Goal: Task Accomplishment & Management: Use online tool/utility

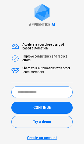
click at [34, 92] on input "text" at bounding box center [41, 92] width 61 height 12
type input "**********"
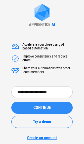
click at [42, 109] on span "CONTINUE" at bounding box center [41, 108] width 17 height 4
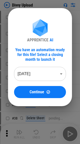
click at [39, 74] on body "Divvy Upload # 6 Clear pending... # 17 Move Or Copy Sheet pending... # 24 Renam…" at bounding box center [40, 72] width 80 height 144
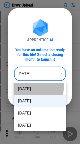
click at [35, 86] on li "Aug 2025" at bounding box center [40, 89] width 52 height 12
type input "********"
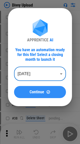
click at [27, 92] on div "Continue" at bounding box center [40, 92] width 40 height 4
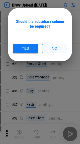
click at [48, 47] on button "No" at bounding box center [54, 48] width 25 height 9
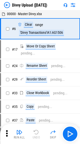
click at [7, 6] on img at bounding box center [7, 5] width 6 height 6
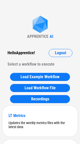
click at [31, 34] on div "APPRENTICE" at bounding box center [37, 36] width 21 height 5
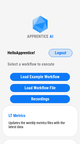
click at [61, 54] on span "Logout" at bounding box center [60, 53] width 11 height 4
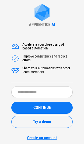
click at [56, 40] on div "Accelerate your close using AI based automation Improve consistency and reduce …" at bounding box center [41, 88] width 61 height 103
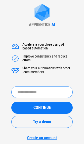
click at [30, 91] on input "text" at bounding box center [41, 92] width 61 height 12
click at [21, 92] on input "******" at bounding box center [41, 92] width 61 height 12
click at [29, 92] on input "******" at bounding box center [41, 92] width 61 height 12
type input "******"
click at [11, 102] on button "CONTINUE" at bounding box center [41, 108] width 61 height 12
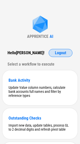
click at [66, 54] on span "Logout" at bounding box center [60, 53] width 11 height 4
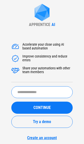
click at [39, 93] on input "text" at bounding box center [41, 92] width 61 height 12
click at [30, 90] on input "text" at bounding box center [41, 92] width 61 height 12
click at [28, 92] on input "text" at bounding box center [41, 92] width 61 height 12
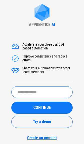
drag, startPoint x: 28, startPoint y: 92, endPoint x: 27, endPoint y: 95, distance: 3.9
click at [27, 95] on input "text" at bounding box center [41, 92] width 61 height 12
click at [28, 94] on input "text" at bounding box center [41, 92] width 61 height 12
click at [29, 91] on input "text" at bounding box center [41, 92] width 61 height 12
click at [28, 92] on input "text" at bounding box center [41, 92] width 61 height 12
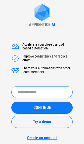
click at [28, 92] on input "text" at bounding box center [41, 92] width 61 height 12
drag, startPoint x: 28, startPoint y: 92, endPoint x: 25, endPoint y: 94, distance: 3.2
click at [25, 94] on input "text" at bounding box center [41, 92] width 61 height 12
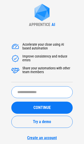
click at [27, 95] on input "text" at bounding box center [41, 92] width 61 height 12
paste input "****"
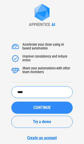
type input "****"
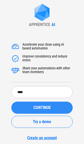
click at [29, 104] on button "CONTINUE" at bounding box center [41, 108] width 61 height 12
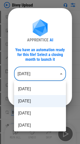
click at [34, 73] on body "Divvy Upload Clear pending... Move Or Copy Sheet pending... Rename Sheet pendin…" at bounding box center [40, 72] width 80 height 144
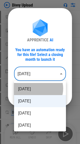
click at [36, 88] on li "Aug 2025" at bounding box center [40, 89] width 52 height 12
type input "********"
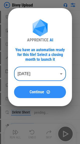
click at [35, 92] on span "Continue" at bounding box center [37, 92] width 15 height 4
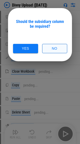
click at [59, 48] on button "No" at bounding box center [54, 48] width 25 height 9
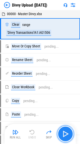
click at [67, 135] on img "button" at bounding box center [66, 134] width 8 height 8
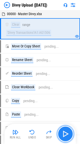
click at [67, 134] on img "button" at bounding box center [66, 134] width 8 height 8
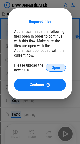
click at [56, 70] on button "Open" at bounding box center [56, 67] width 20 height 8
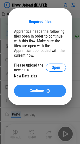
click at [40, 90] on span "Continue" at bounding box center [37, 91] width 15 height 4
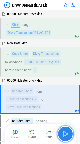
click at [68, 135] on img "button" at bounding box center [66, 134] width 8 height 8
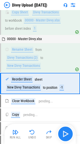
scroll to position [53, 0]
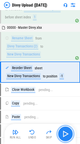
click at [68, 135] on img "button" at bounding box center [66, 134] width 8 height 8
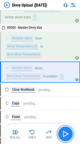
click at [68, 135] on img "button" at bounding box center [66, 134] width 8 height 8
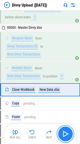
click at [68, 135] on img "button" at bounding box center [66, 134] width 8 height 8
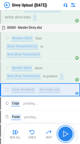
click at [68, 135] on img "button" at bounding box center [66, 134] width 8 height 8
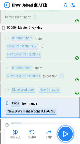
click at [68, 135] on img "button" at bounding box center [66, 134] width 8 height 8
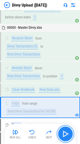
click at [68, 135] on img "button" at bounding box center [66, 134] width 8 height 8
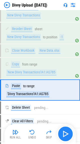
scroll to position [110, 0]
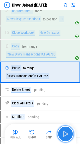
click at [68, 135] on img "button" at bounding box center [66, 134] width 8 height 8
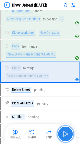
click at [68, 135] on img "button" at bounding box center [66, 134] width 8 height 8
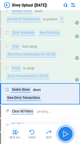
click at [68, 135] on img "button" at bounding box center [66, 134] width 8 height 8
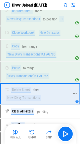
click at [33, 94] on div "Delete Sheet sheet New Divvy Transactions" at bounding box center [37, 94] width 65 height 14
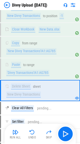
scroll to position [114, 0]
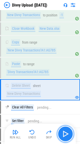
click at [64, 131] on img "button" at bounding box center [66, 134] width 8 height 8
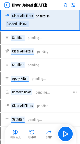
scroll to position [205, 0]
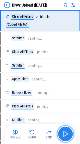
click at [63, 130] on img "button" at bounding box center [66, 134] width 8 height 8
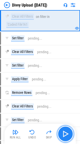
click at [65, 133] on img "button" at bounding box center [66, 134] width 8 height 8
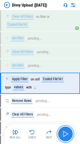
click at [65, 133] on img "button" at bounding box center [66, 134] width 8 height 8
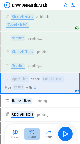
click at [33, 135] on button "Undo" at bounding box center [32, 134] width 16 height 12
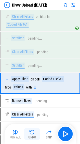
click at [33, 132] on img "button" at bounding box center [32, 132] width 6 height 6
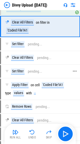
scroll to position [198, 0]
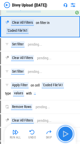
click at [64, 140] on button "button" at bounding box center [66, 134] width 16 height 16
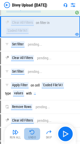
click at [30, 133] on img "button" at bounding box center [32, 132] width 6 height 6
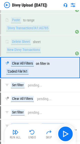
scroll to position [157, 0]
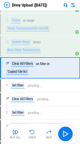
click at [70, 7] on img at bounding box center [73, 5] width 6 height 6
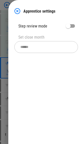
click at [22, 11] on div "Apprentice settings" at bounding box center [46, 11] width 64 height 6
click at [19, 11] on img at bounding box center [17, 11] width 6 height 6
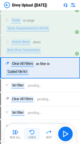
click at [33, 135] on img "button" at bounding box center [32, 132] width 6 height 6
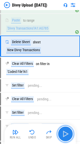
click at [62, 134] on img "button" at bounding box center [66, 134] width 8 height 8
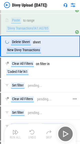
scroll to position [171, 0]
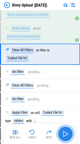
click at [68, 133] on img "button" at bounding box center [66, 134] width 8 height 8
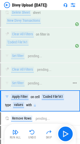
scroll to position [187, 0]
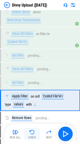
click at [32, 131] on img "button" at bounding box center [32, 132] width 6 height 6
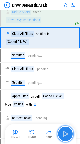
click at [69, 132] on img "button" at bounding box center [66, 134] width 8 height 8
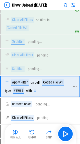
scroll to position [202, 0]
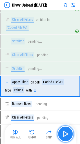
click at [64, 133] on img "button" at bounding box center [66, 134] width 8 height 8
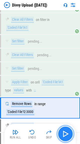
click at [70, 133] on button "button" at bounding box center [66, 134] width 16 height 16
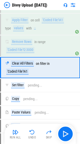
scroll to position [262, 0]
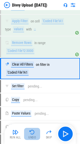
click at [29, 131] on button "Undo" at bounding box center [32, 134] width 16 height 12
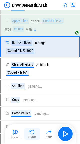
click at [30, 132] on img "button" at bounding box center [32, 132] width 6 height 6
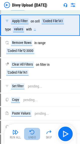
click at [32, 138] on div "Undo" at bounding box center [32, 137] width 8 height 3
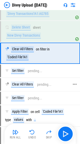
scroll to position [153, 0]
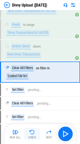
click at [33, 131] on img "button" at bounding box center [32, 132] width 6 height 6
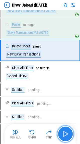
click at [65, 130] on img "button" at bounding box center [66, 134] width 8 height 8
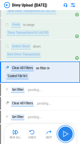
click at [66, 133] on img "button" at bounding box center [66, 134] width 8 height 8
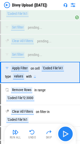
scroll to position [216, 0]
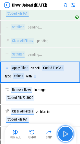
click at [66, 133] on img "button" at bounding box center [66, 134] width 8 height 8
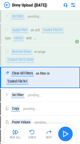
scroll to position [259, 0]
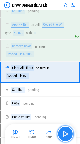
click at [66, 133] on img "button" at bounding box center [66, 134] width 8 height 8
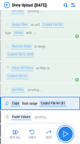
click at [66, 133] on img "button" at bounding box center [66, 134] width 8 height 8
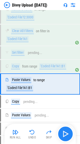
scroll to position [308, 0]
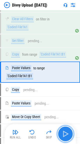
click at [66, 133] on img "button" at bounding box center [66, 134] width 8 height 8
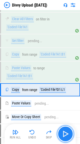
click at [66, 133] on img "button" at bounding box center [66, 134] width 8 height 8
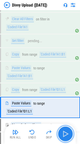
click at [66, 133] on img "button" at bounding box center [66, 134] width 8 height 8
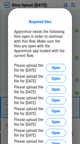
click at [4, 7] on div "Required files Apprentice needs the following files open in order to continue w…" at bounding box center [40, 115] width 80 height 230
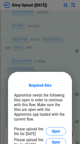
scroll to position [242, 0]
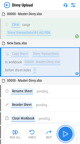
click at [68, 135] on img "button" at bounding box center [66, 134] width 8 height 8
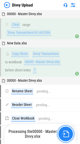
click at [65, 134] on img "button" at bounding box center [66, 133] width 7 height 7
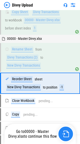
scroll to position [53, 0]
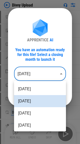
click at [37, 72] on body "Divvy Upload Clear pending... Move Or Copy Sheet pending... Rename Sheet pendin…" at bounding box center [40, 72] width 80 height 144
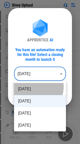
click at [32, 86] on li "Aug 2025" at bounding box center [40, 89] width 52 height 12
type input "********"
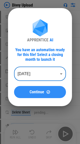
click at [34, 93] on span "Continue" at bounding box center [37, 92] width 15 height 4
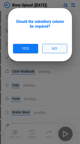
click at [55, 47] on button "No" at bounding box center [54, 48] width 25 height 9
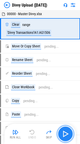
click at [67, 134] on img "button" at bounding box center [66, 134] width 8 height 8
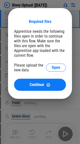
scroll to position [12, 0]
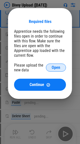
click at [51, 65] on button "Open" at bounding box center [56, 67] width 20 height 8
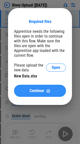
click at [42, 92] on span "Continue" at bounding box center [37, 91] width 15 height 4
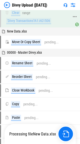
scroll to position [0, 0]
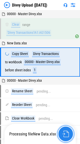
click at [65, 134] on img "button" at bounding box center [66, 133] width 7 height 7
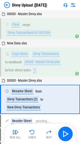
click at [65, 134] on div "Run All Undo Skip" at bounding box center [41, 134] width 66 height 16
click at [65, 134] on img "button" at bounding box center [66, 134] width 8 height 8
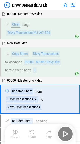
click at [65, 134] on div "Run All Undo Skip" at bounding box center [41, 134] width 66 height 16
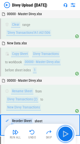
scroll to position [38, 0]
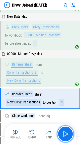
click at [65, 134] on img "button" at bounding box center [66, 134] width 8 height 8
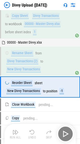
click at [65, 134] on div "Run All Undo Skip" at bounding box center [41, 134] width 66 height 16
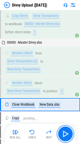
click at [65, 134] on img "button" at bounding box center [66, 134] width 8 height 8
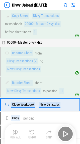
click at [65, 134] on div "Run All Undo Skip" at bounding box center [41, 134] width 66 height 16
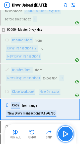
click at [65, 134] on img "button" at bounding box center [66, 134] width 8 height 8
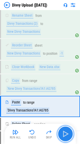
click at [65, 134] on img "button" at bounding box center [66, 134] width 8 height 8
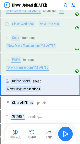
scroll to position [131, 0]
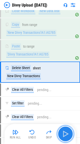
click at [65, 134] on img "button" at bounding box center [66, 134] width 8 height 8
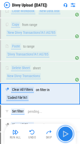
click at [63, 133] on img "button" at bounding box center [66, 134] width 8 height 8
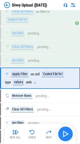
scroll to position [216, 0]
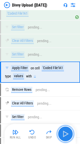
click at [63, 133] on img "button" at bounding box center [66, 134] width 8 height 8
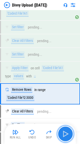
click at [65, 134] on img "button" at bounding box center [66, 134] width 8 height 8
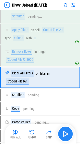
scroll to position [259, 0]
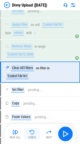
click at [32, 133] on img "button" at bounding box center [32, 132] width 6 height 6
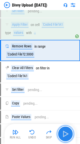
click at [65, 136] on img "button" at bounding box center [66, 134] width 8 height 8
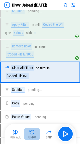
click at [26, 132] on button "Undo" at bounding box center [32, 134] width 16 height 12
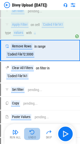
click at [31, 134] on img "button" at bounding box center [32, 132] width 6 height 6
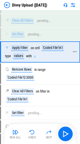
scroll to position [236, 0]
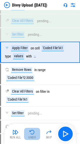
click at [32, 131] on img "button" at bounding box center [32, 132] width 6 height 6
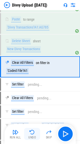
scroll to position [153, 0]
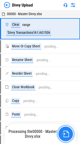
click at [66, 135] on img "button" at bounding box center [66, 133] width 7 height 7
click at [66, 129] on button "button" at bounding box center [66, 134] width 16 height 16
click at [66, 133] on img "button" at bounding box center [66, 133] width 7 height 7
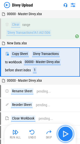
click at [63, 129] on button "button" at bounding box center [66, 134] width 16 height 16
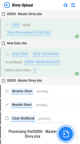
click at [65, 134] on img "button" at bounding box center [66, 133] width 7 height 7
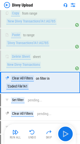
scroll to position [147, 0]
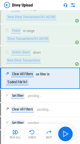
click at [8, 8] on img at bounding box center [7, 5] width 6 height 6
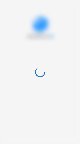
scroll to position [0, 0]
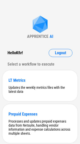
click at [36, 33] on img at bounding box center [40, 25] width 20 height 18
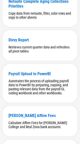
scroll to position [2875, 0]
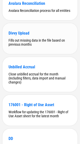
click at [29, 36] on div "Divvy Upload" at bounding box center [40, 33] width 63 height 5
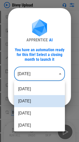
click at [38, 8] on body "Divvy Upload Clear pending... Move Or Copy Sheet pending... Rename Sheet pendin…" at bounding box center [39, 71] width 79 height 142
click at [30, 8] on li "[DATE]" at bounding box center [39, 89] width 51 height 12
type input "********"
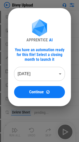
click at [29, 8] on button "Continue" at bounding box center [39, 92] width 51 height 12
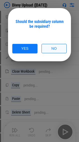
click at [53, 8] on button "No" at bounding box center [54, 48] width 25 height 9
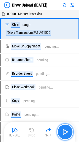
click at [62, 8] on img "button" at bounding box center [65, 132] width 8 height 8
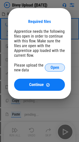
click at [56, 8] on span "Open" at bounding box center [55, 67] width 9 height 4
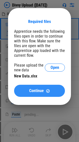
click at [35, 8] on button "Continue" at bounding box center [39, 91] width 51 height 12
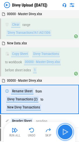
click at [66, 8] on img "button" at bounding box center [65, 132] width 8 height 8
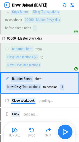
scroll to position [54, 0]
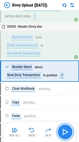
click at [66, 8] on img "button" at bounding box center [65, 132] width 8 height 8
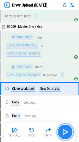
click at [66, 8] on img "button" at bounding box center [65, 132] width 8 height 8
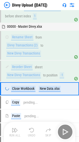
click at [66, 8] on div "Run All Undo Skip" at bounding box center [40, 132] width 66 height 16
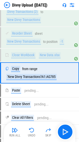
scroll to position [89, 0]
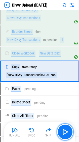
click at [66, 8] on img "button" at bounding box center [65, 132] width 8 height 8
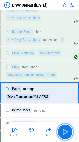
click at [66, 8] on img "button" at bounding box center [65, 132] width 8 height 8
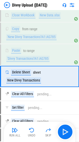
scroll to position [132, 0]
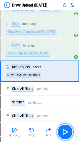
click at [66, 8] on img "button" at bounding box center [65, 132] width 8 height 8
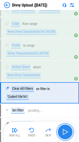
click at [65, 8] on img "button" at bounding box center [65, 132] width 8 height 8
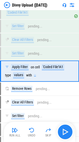
scroll to position [217, 0]
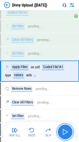
click at [66, 8] on img "button" at bounding box center [65, 132] width 8 height 8
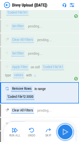
click at [66, 8] on img "button" at bounding box center [65, 132] width 8 height 8
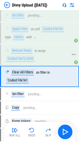
scroll to position [261, 0]
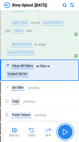
click at [64, 8] on img "button" at bounding box center [65, 132] width 8 height 8
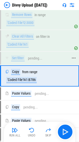
scroll to position [294, 0]
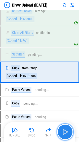
click at [63, 8] on img "button" at bounding box center [65, 132] width 8 height 8
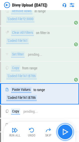
click at [63, 8] on img "button" at bounding box center [65, 132] width 8 height 8
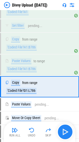
scroll to position [339, 0]
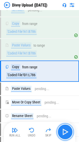
click at [68, 8] on img "button" at bounding box center [65, 132] width 8 height 8
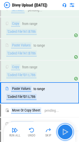
click at [68, 8] on img "button" at bounding box center [65, 132] width 8 height 8
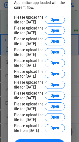
scroll to position [386, 0]
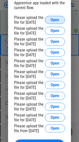
click at [52, 8] on span "Open" at bounding box center [55, 20] width 9 height 4
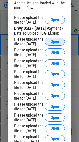
click at [52, 8] on span "Open" at bounding box center [55, 42] width 9 height 4
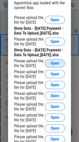
click at [52, 8] on span "Open" at bounding box center [55, 63] width 9 height 4
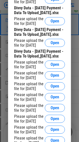
scroll to position [407, 0]
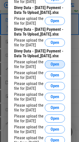
click at [50, 8] on button "Open" at bounding box center [55, 64] width 20 height 8
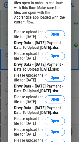
scroll to position [372, 0]
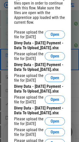
click at [27, 8] on div "Divvy Data - [DATE] Payment - Data To Upload_[DATE].xlsx" at bounding box center [39, 46] width 51 height 10
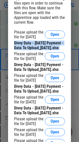
click at [27, 8] on div "Divvy Data - [DATE] Payment - Data To Upload_[DATE].xlsx" at bounding box center [39, 46] width 51 height 10
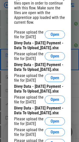
click at [24, 8] on div "Divvy Data - [DATE] Payment - Data To Upload_[DATE].xlsx" at bounding box center [39, 67] width 51 height 10
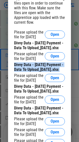
click at [24, 8] on div "Divvy Data - [DATE] Payment - Data To Upload_[DATE].xlsx" at bounding box center [39, 67] width 51 height 10
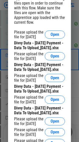
click at [35, 8] on div "Divvy Data - [DATE] Payment - Data To Upload_[DATE].xlsx" at bounding box center [39, 46] width 51 height 10
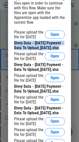
click at [35, 8] on div "Divvy Data - [DATE] Payment - Data To Upload_[DATE].xlsx" at bounding box center [39, 46] width 51 height 10
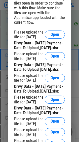
click at [28, 8] on div "Divvy Data - [DATE] Payment - Data To Upload_[DATE].xlsx" at bounding box center [39, 89] width 51 height 10
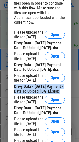
click at [28, 8] on div "Divvy Data - [DATE] Payment - Data To Upload_[DATE].xlsx" at bounding box center [39, 89] width 51 height 10
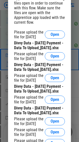
click at [25, 8] on div "Divvy Data - [DATE] Payment - Data To Upload_[DATE].xlsx" at bounding box center [39, 111] width 51 height 10
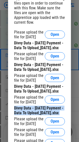
click at [25, 8] on div "Divvy Data - [DATE] Payment - Data To Upload_[DATE].xlsx" at bounding box center [39, 111] width 51 height 10
click at [26, 8] on div "Please upload the file for 06 25 2025 Open Divvy Data - 06-25-2025 Payment - Da…" at bounding box center [39, 105] width 51 height 20
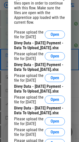
click at [30, 8] on div "Please upload the file for 07 25 2025" at bounding box center [29, 56] width 31 height 10
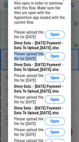
click at [30, 8] on div "Please upload the file for 07 25 2025" at bounding box center [29, 56] width 31 height 10
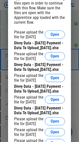
click at [30, 8] on div "Divvy Data - [DATE] Payment - Data To Upload_[DATE].xlsx" at bounding box center [39, 67] width 51 height 10
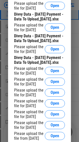
scroll to position [421, 0]
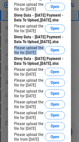
drag, startPoint x: 15, startPoint y: 62, endPoint x: 45, endPoint y: 68, distance: 31.0
click at [45, 8] on div "Please upload the file for 06 25 2025 Open" at bounding box center [39, 50] width 51 height 10
click at [28, 8] on div "Please upload the file for 06 25 2025" at bounding box center [29, 50] width 31 height 10
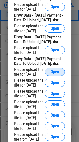
click at [51, 8] on span "Open" at bounding box center [55, 72] width 9 height 4
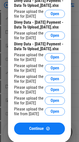
scroll to position [458, 0]
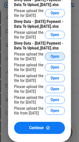
click at [53, 8] on span "Open" at bounding box center [55, 56] width 9 height 4
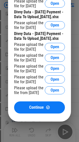
scroll to position [493, 0]
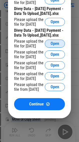
click at [55, 8] on span "Open" at bounding box center [55, 44] width 9 height 4
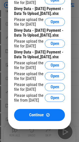
scroll to position [498, 0]
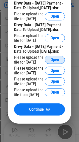
click at [50, 8] on button "Open" at bounding box center [55, 60] width 20 height 8
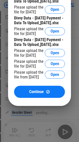
scroll to position [530, 0]
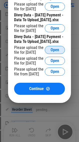
click at [54, 8] on span "Open" at bounding box center [55, 50] width 9 height 4
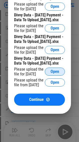
click at [51, 8] on button "Open" at bounding box center [55, 72] width 20 height 8
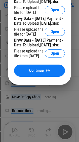
scroll to position [571, 0]
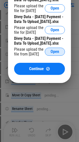
click at [53, 8] on span "Open" at bounding box center [55, 52] width 9 height 4
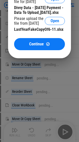
scroll to position [602, 0]
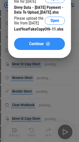
click at [35, 8] on span "Continue" at bounding box center [36, 44] width 15 height 4
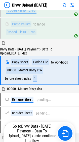
scroll to position [403, 0]
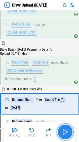
click at [65, 8] on img "button" at bounding box center [65, 132] width 8 height 8
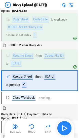
scroll to position [458, 0]
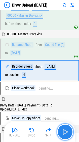
click at [65, 8] on img "button" at bounding box center [65, 132] width 8 height 8
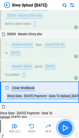
click at [65, 8] on img "button" at bounding box center [65, 128] width 8 height 8
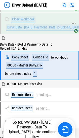
scroll to position [524, 0]
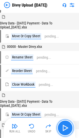
click at [68, 8] on img "button" at bounding box center [65, 128] width 8 height 8
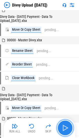
click at [68, 8] on img "button" at bounding box center [65, 128] width 8 height 8
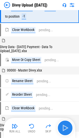
scroll to position [625, 0]
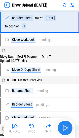
click at [68, 8] on div "Run All Undo Skip" at bounding box center [40, 128] width 66 height 16
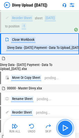
click at [68, 8] on img "button" at bounding box center [65, 128] width 8 height 8
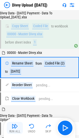
click at [16, 8] on img "button" at bounding box center [15, 126] width 6 height 6
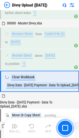
scroll to position [1315, 0]
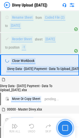
click at [64, 8] on img "button" at bounding box center [65, 128] width 6 height 6
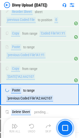
scroll to position [1785, 0]
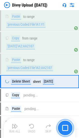
click at [63, 8] on img "button" at bounding box center [65, 128] width 6 height 6
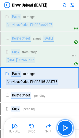
scroll to position [1842, 0]
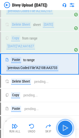
click at [71, 8] on button "button" at bounding box center [65, 128] width 16 height 16
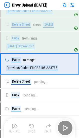
click at [71, 8] on div "Run All Undo Skip" at bounding box center [40, 128] width 66 height 16
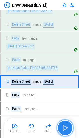
click at [71, 8] on button "button" at bounding box center [65, 128] width 16 height 16
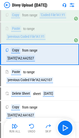
scroll to position [1764, 0]
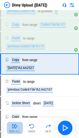
click at [14, 8] on img "button" at bounding box center [15, 126] width 6 height 6
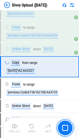
scroll to position [1821, 0]
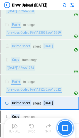
click at [66, 8] on img "button" at bounding box center [65, 128] width 6 height 6
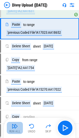
click at [14, 8] on img "button" at bounding box center [15, 126] width 6 height 6
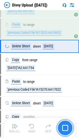
click at [69, 8] on button "button" at bounding box center [65, 128] width 16 height 16
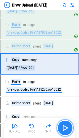
click at [64, 8] on img "button" at bounding box center [65, 128] width 8 height 8
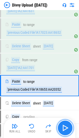
click at [64, 8] on img "button" at bounding box center [65, 128] width 8 height 8
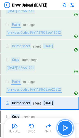
click at [64, 8] on img "button" at bounding box center [65, 128] width 8 height 8
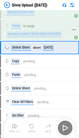
scroll to position [1877, 0]
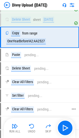
scroll to position [1904, 0]
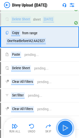
click at [66, 8] on button "button" at bounding box center [65, 128] width 16 height 16
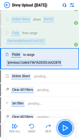
click at [66, 8] on button "button" at bounding box center [65, 128] width 16 height 16
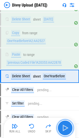
click at [66, 8] on button "button" at bounding box center [65, 128] width 16 height 16
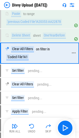
scroll to position [1946, 0]
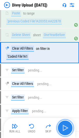
click at [64, 8] on img "button" at bounding box center [65, 128] width 8 height 8
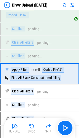
scroll to position [1997, 0]
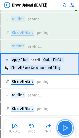
click at [65, 8] on img "button" at bounding box center [65, 128] width 8 height 8
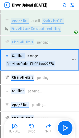
scroll to position [2036, 0]
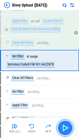
click at [65, 8] on img "button" at bounding box center [65, 128] width 8 height 8
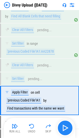
scroll to position [2085, 0]
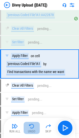
click at [31, 8] on img "button" at bounding box center [32, 126] width 6 height 6
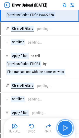
click at [66, 8] on img "button" at bounding box center [65, 128] width 8 height 8
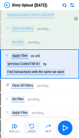
click at [29, 8] on img "button" at bounding box center [32, 126] width 6 height 6
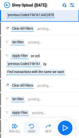
click at [29, 8] on img "button" at bounding box center [32, 126] width 6 height 6
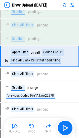
scroll to position [1997, 0]
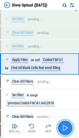
click at [64, 8] on img "button" at bounding box center [65, 128] width 8 height 8
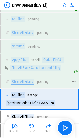
scroll to position [2020, 0]
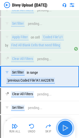
click at [65, 8] on img "button" at bounding box center [65, 128] width 8 height 8
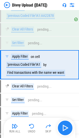
scroll to position [2085, 0]
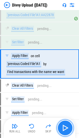
click at [64, 8] on button "button" at bounding box center [65, 128] width 16 height 16
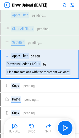
scroll to position [2183, 0]
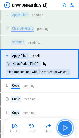
click at [65, 8] on button "button" at bounding box center [65, 128] width 16 height 16
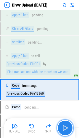
click at [66, 8] on img "button" at bounding box center [65, 128] width 8 height 8
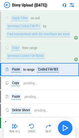
scroll to position [2226, 0]
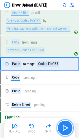
click at [66, 8] on img "button" at bounding box center [65, 128] width 8 height 8
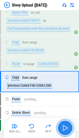
click at [66, 8] on img "button" at bounding box center [65, 128] width 8 height 8
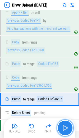
click at [66, 8] on img "button" at bounding box center [65, 128] width 8 height 8
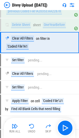
scroll to position [1934, 0]
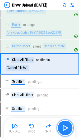
click at [63, 8] on img "button" at bounding box center [65, 128] width 8 height 8
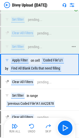
scroll to position [1997, 0]
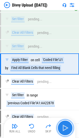
click at [68, 8] on img "button" at bounding box center [65, 128] width 8 height 8
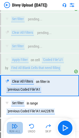
click at [17, 8] on img "button" at bounding box center [15, 126] width 6 height 6
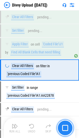
scroll to position [2019, 0]
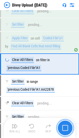
click at [59, 8] on button "button" at bounding box center [65, 128] width 16 height 16
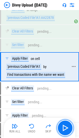
scroll to position [2093, 0]
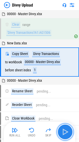
click at [66, 131] on img "button" at bounding box center [65, 132] width 8 height 8
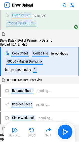
scroll to position [410, 0]
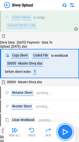
click at [65, 135] on img "button" at bounding box center [65, 132] width 8 height 8
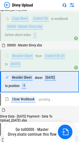
scroll to position [458, 0]
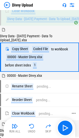
scroll to position [535, 0]
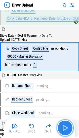
click at [64, 132] on button "button" at bounding box center [65, 128] width 16 height 16
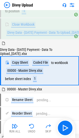
scroll to position [643, 0]
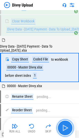
click at [68, 131] on img "button" at bounding box center [65, 128] width 8 height 8
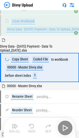
click at [68, 131] on div "Run All Undo Skip" at bounding box center [40, 128] width 66 height 16
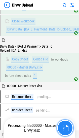
click at [62, 128] on img "button" at bounding box center [65, 128] width 7 height 7
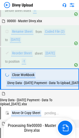
scroll to position [720, 0]
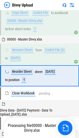
scroll to position [817, 0]
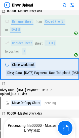
scroll to position [839, 0]
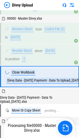
scroll to position [1077, 0]
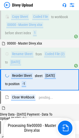
scroll to position [1174, 0]
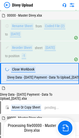
scroll to position [1315, 0]
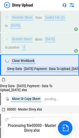
scroll to position [1434, 0]
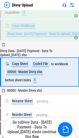
scroll to position [524, 0]
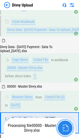
click at [68, 131] on img "button" at bounding box center [65, 128] width 7 height 7
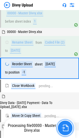
scroll to position [579, 0]
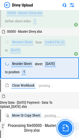
click at [68, 131] on img "button" at bounding box center [65, 128] width 7 height 7
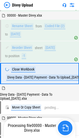
scroll to position [1315, 0]
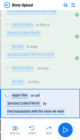
scroll to position [2055, 0]
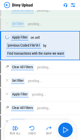
click at [10, 5] on img at bounding box center [7, 5] width 6 height 6
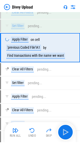
scroll to position [0, 0]
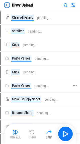
scroll to position [353, 0]
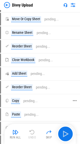
scroll to position [806, 0]
